Goal: Find specific page/section: Find specific page/section

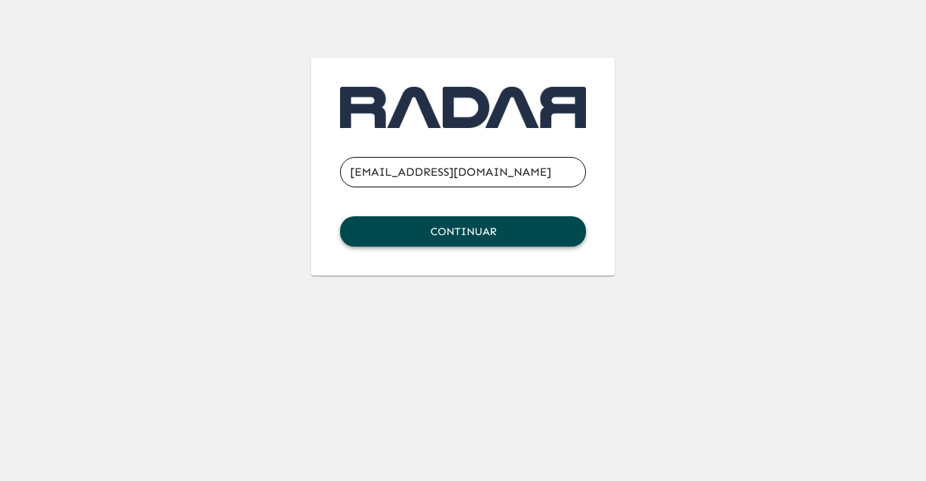
click at [466, 228] on button "Continuar" at bounding box center [463, 231] width 246 height 30
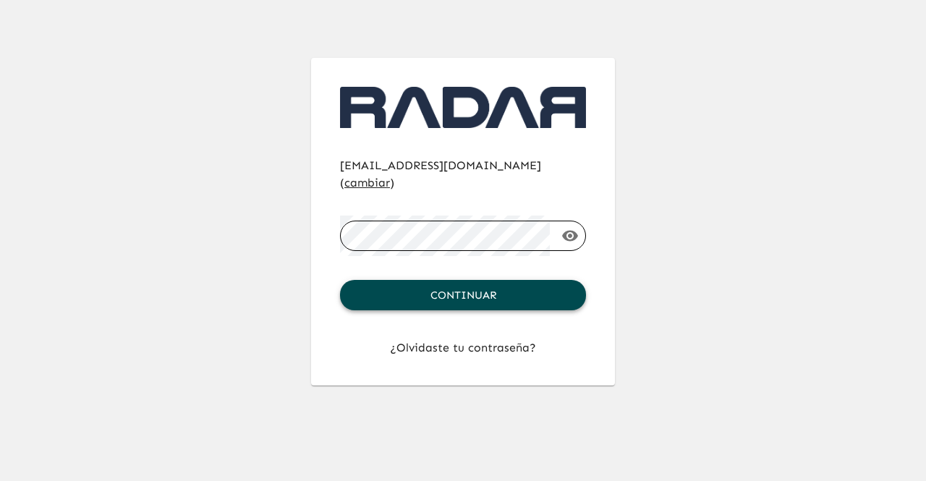
click at [488, 280] on button "Continuar" at bounding box center [463, 295] width 246 height 30
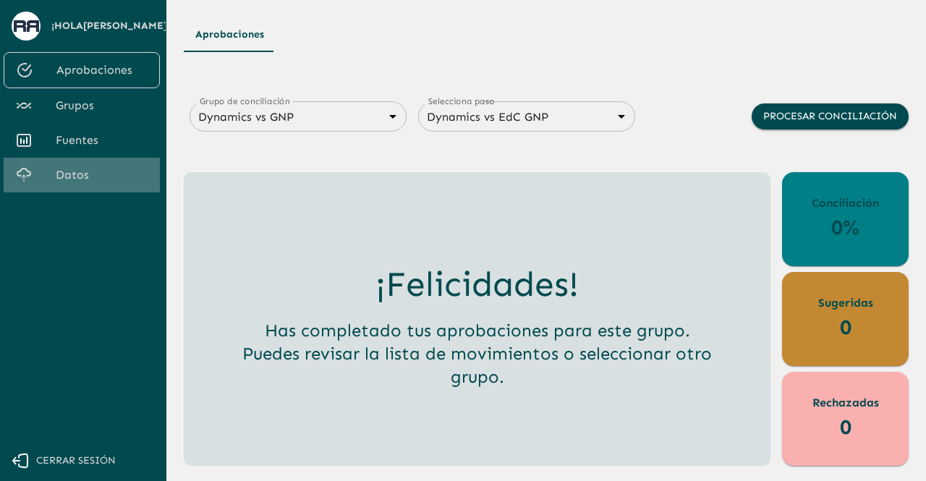
click at [97, 167] on span "Datos" at bounding box center [102, 174] width 93 height 17
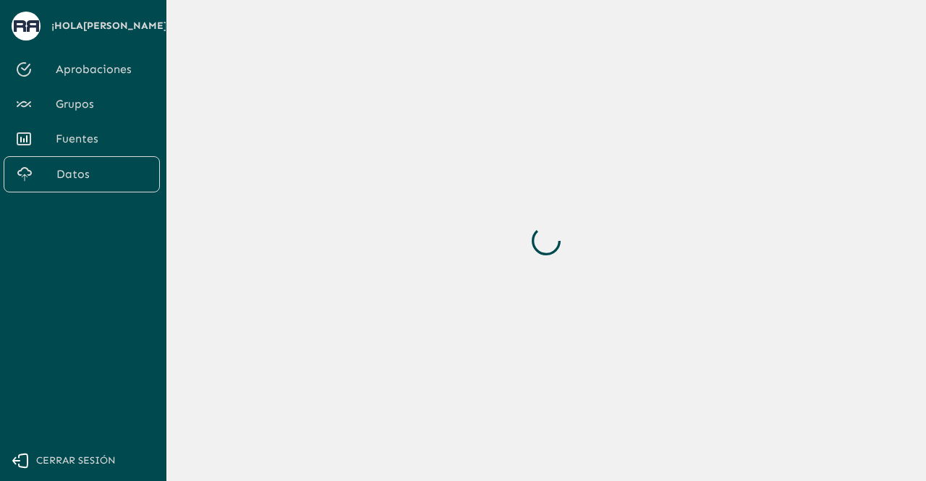
click at [98, 135] on span "Fuentes" at bounding box center [102, 138] width 93 height 17
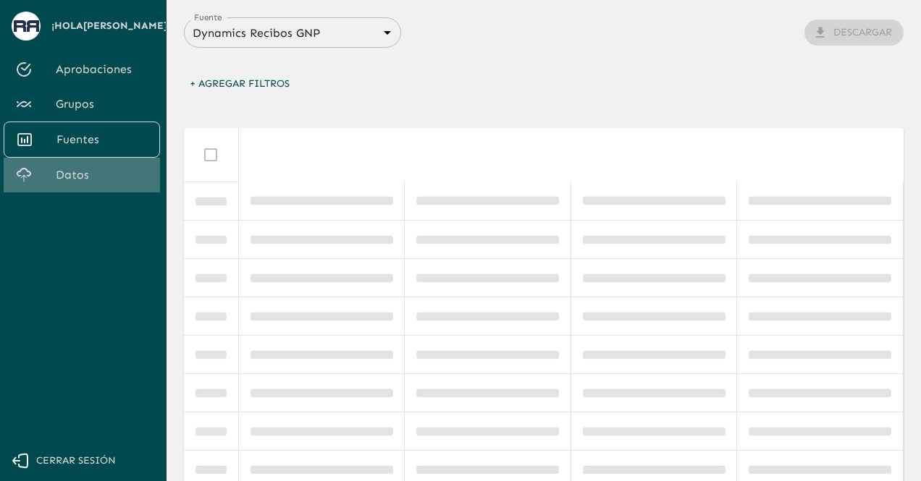
click at [54, 159] on link "Datos" at bounding box center [82, 175] width 156 height 35
